Goal: Navigation & Orientation: Find specific page/section

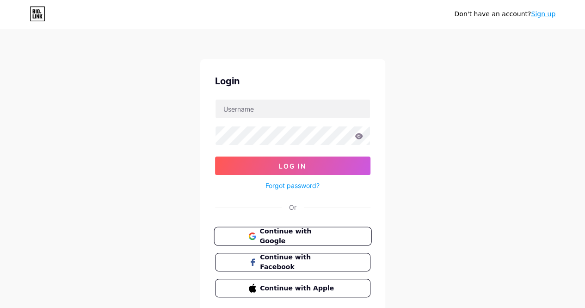
click at [328, 239] on span "Continue with Google" at bounding box center [298, 236] width 77 height 20
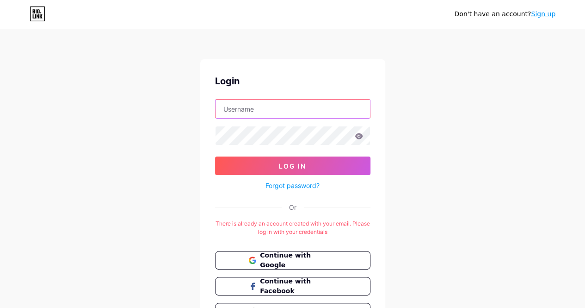
click at [264, 109] on input "text" at bounding box center [293, 108] width 155 height 19
type input "[EMAIL_ADDRESS][DOMAIN_NAME]"
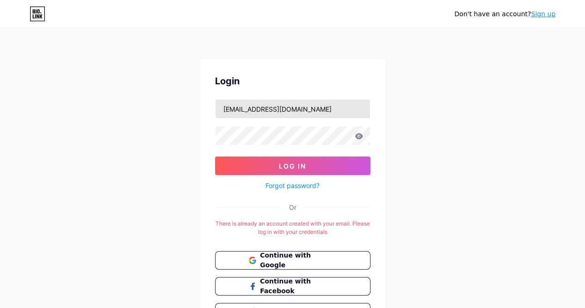
click at [297, 166] on span "Log In" at bounding box center [292, 166] width 27 height 8
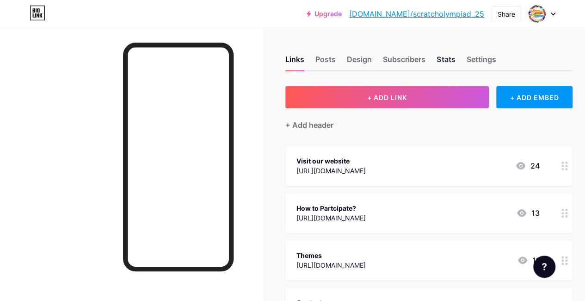
click at [452, 57] on div "Stats" at bounding box center [446, 62] width 19 height 17
